Goal: Use online tool/utility: Utilize a website feature to perform a specific function

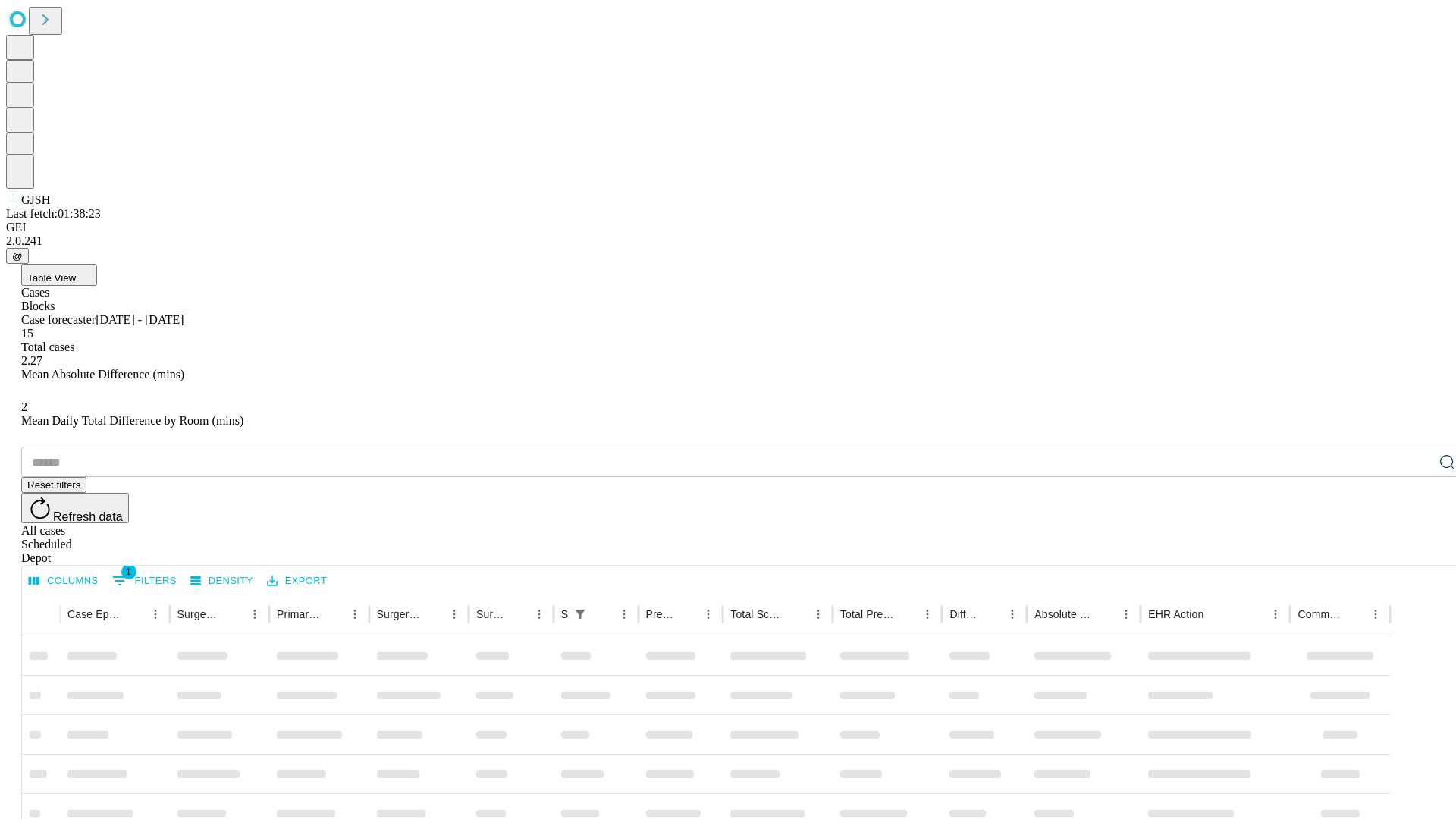
click at [76, 272] on span "Table View" at bounding box center [51, 278] width 48 height 12
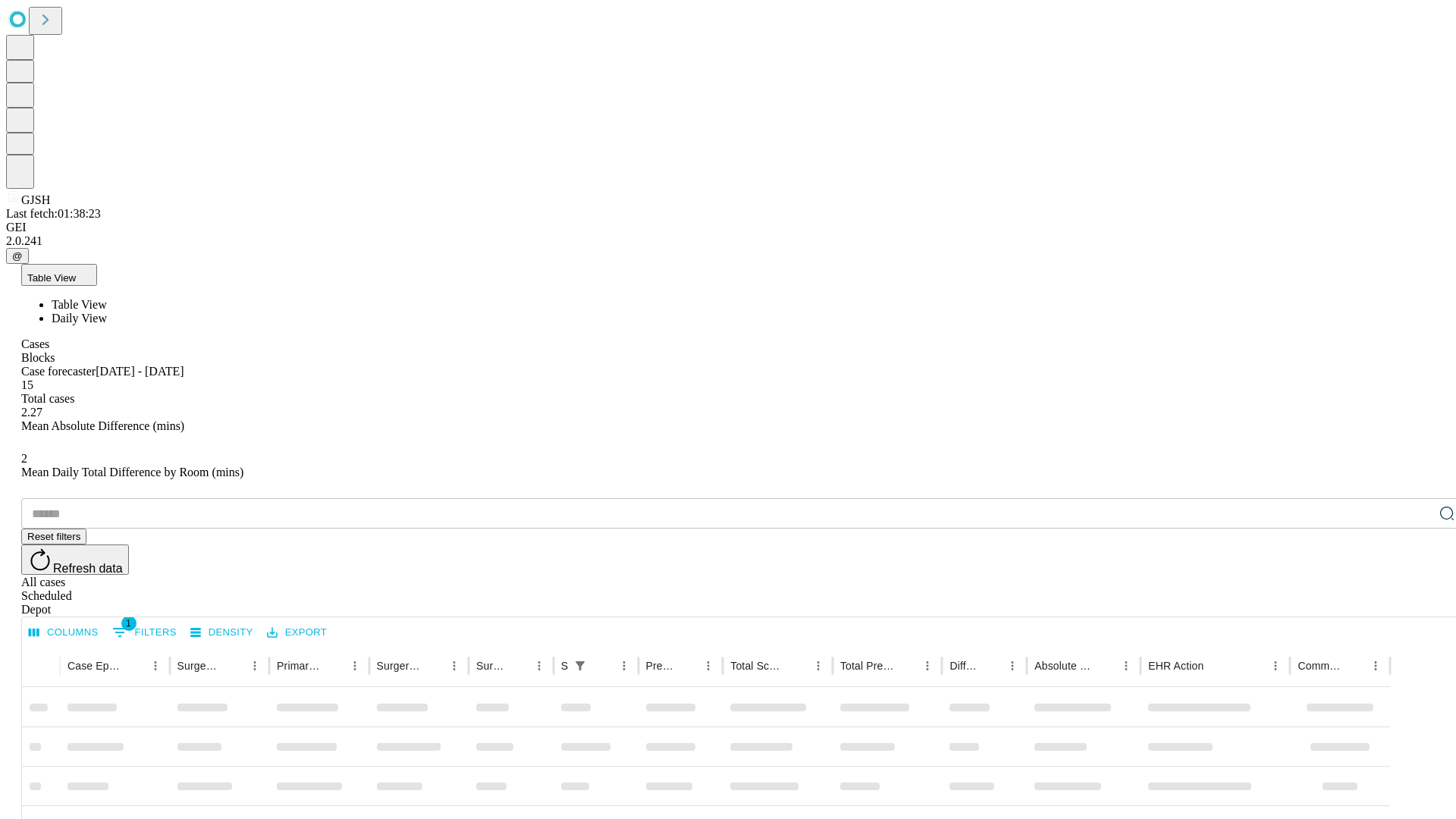
click at [107, 312] on span "Daily View" at bounding box center [79, 318] width 55 height 13
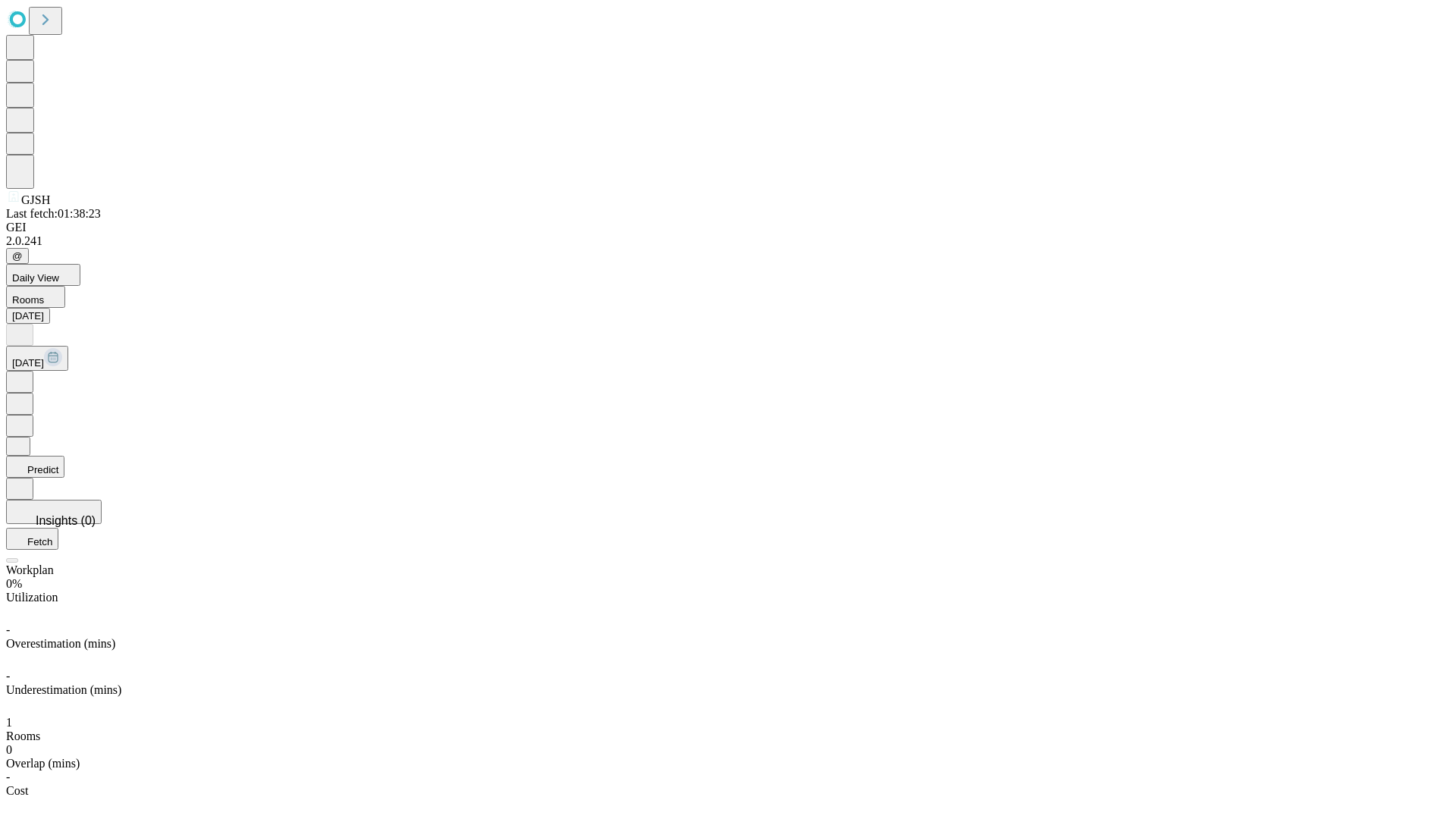
click at [65, 455] on button "Predict" at bounding box center [34, 466] width 58 height 22
